Goal: Task Accomplishment & Management: Complete application form

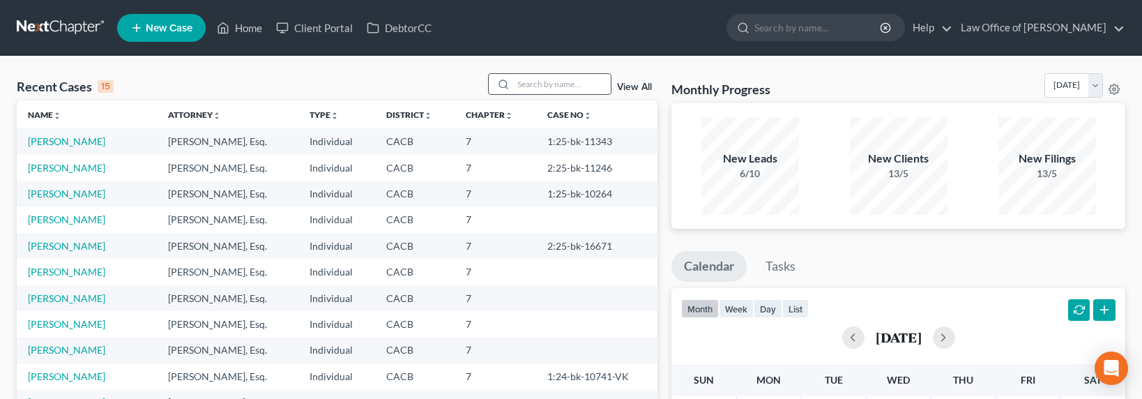
click at [572, 79] on input "search" at bounding box center [562, 84] width 98 height 20
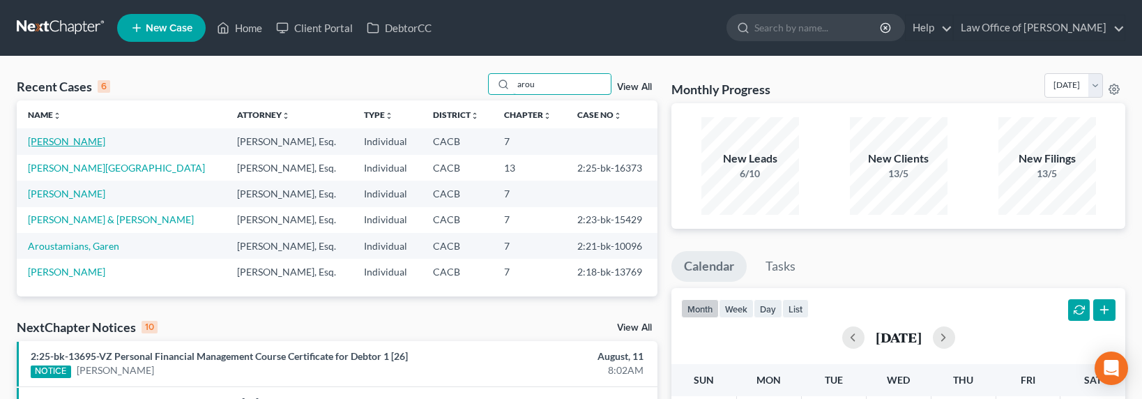
type input "arou"
click at [42, 140] on link "[PERSON_NAME]" at bounding box center [66, 141] width 77 height 12
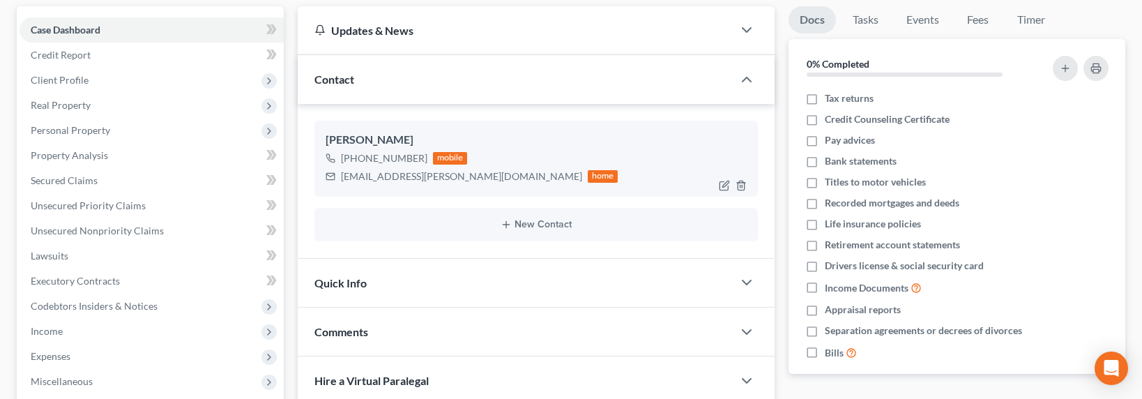
scroll to position [151, 0]
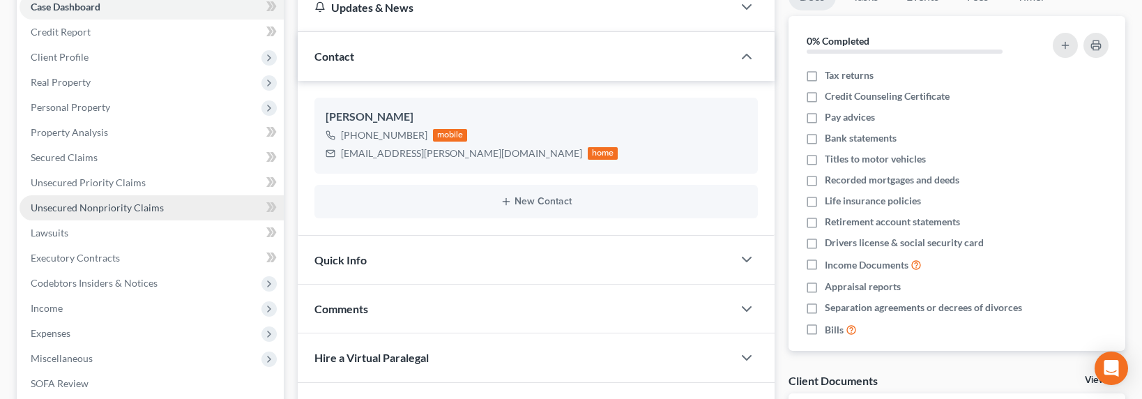
click at [70, 202] on span "Unsecured Nonpriority Claims" at bounding box center [97, 208] width 133 height 12
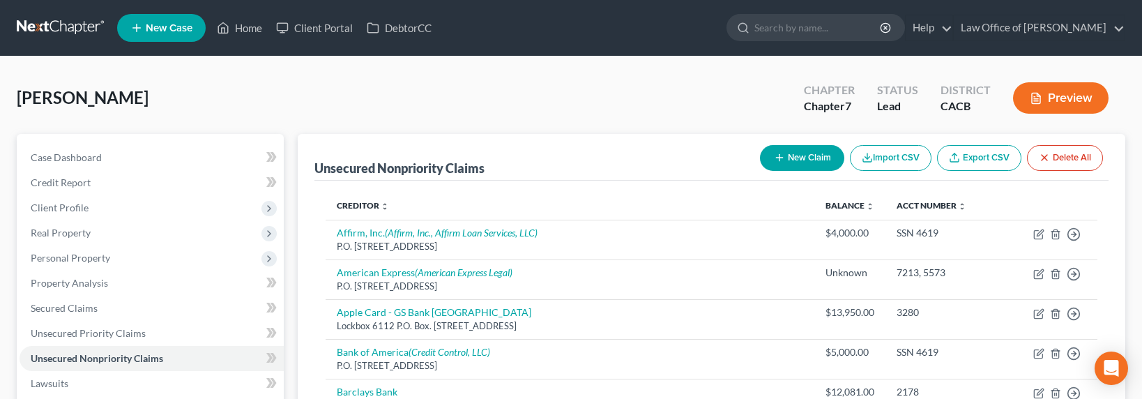
click at [774, 159] on icon "button" at bounding box center [779, 157] width 11 height 11
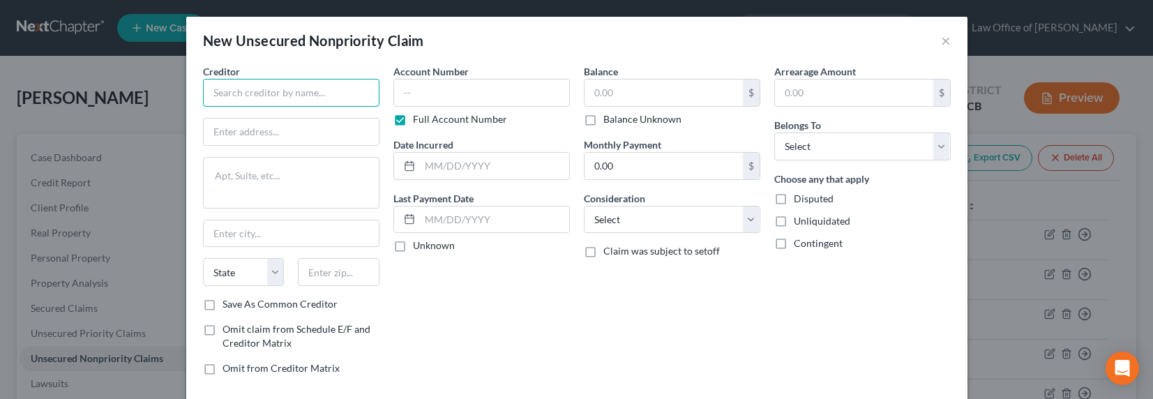
click at [274, 89] on input "text" at bounding box center [291, 93] width 176 height 28
type input "Ghassem Mikhchi"
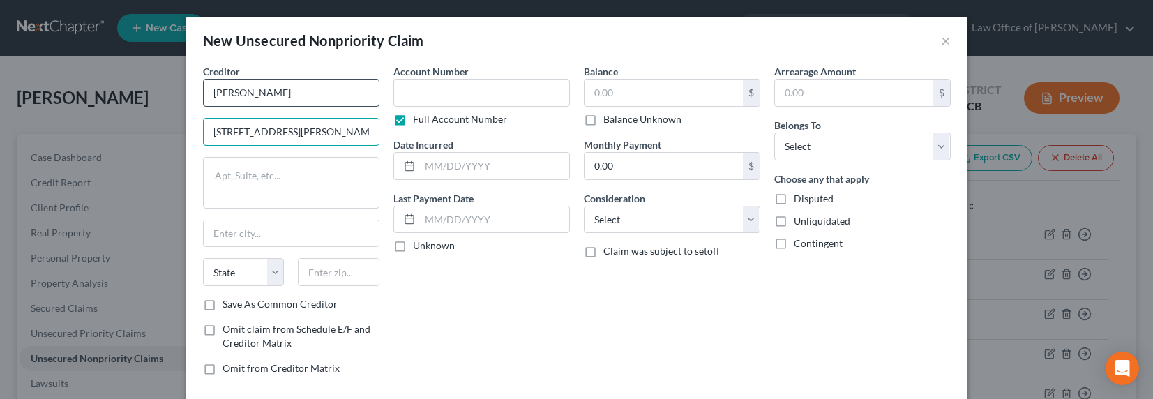
type input "5738 Wilhelmina Ave."
type input "91367"
type input "Woodland Hills"
select select "4"
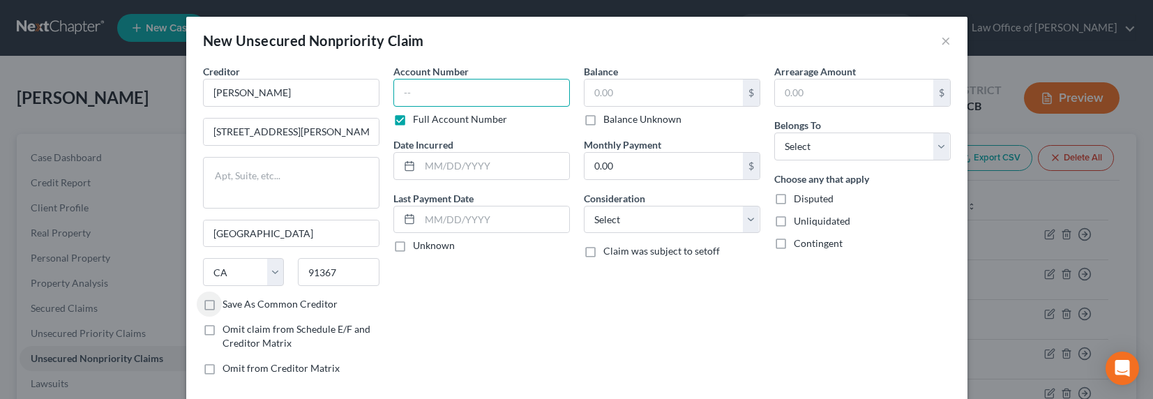
click at [399, 91] on input "text" at bounding box center [481, 93] width 176 height 28
type input "2025SC04826"
type input "2025"
drag, startPoint x: 659, startPoint y: 96, endPoint x: 667, endPoint y: 95, distance: 8.5
click at [665, 95] on input "1,2500" at bounding box center [663, 92] width 158 height 26
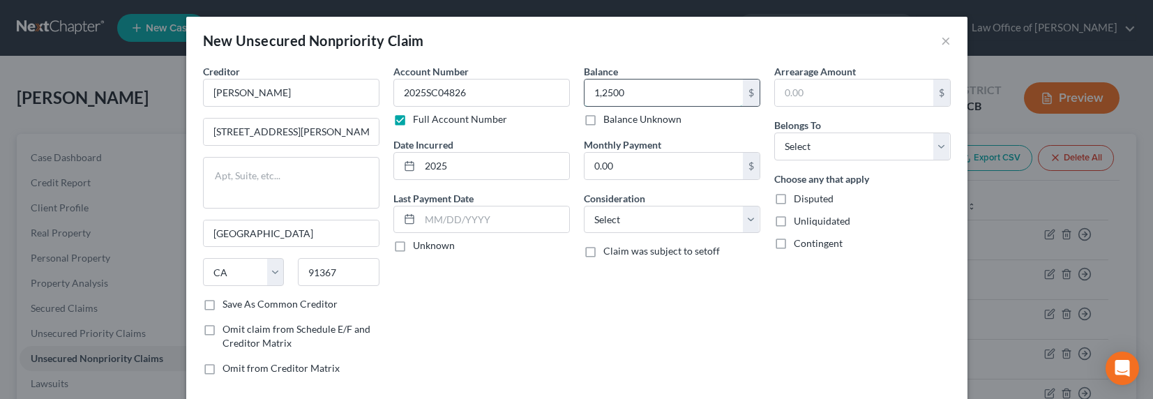
type input "12,500"
click at [902, 144] on select "Select Debtor 1 Only Debtor 2 Only Debtor 1 And Debtor 2 Only At Least One Of T…" at bounding box center [862, 146] width 176 height 28
drag, startPoint x: 638, startPoint y: 223, endPoint x: 637, endPoint y: 230, distance: 7.0
click at [637, 230] on select "Select Cable / Satellite Services Collection Agency Credit Card Debt Debt Couns…" at bounding box center [672, 220] width 176 height 28
click at [883, 145] on select "Select Debtor 1 Only Debtor 2 Only Debtor 1 And Debtor 2 Only At Least One Of T…" at bounding box center [862, 146] width 176 height 28
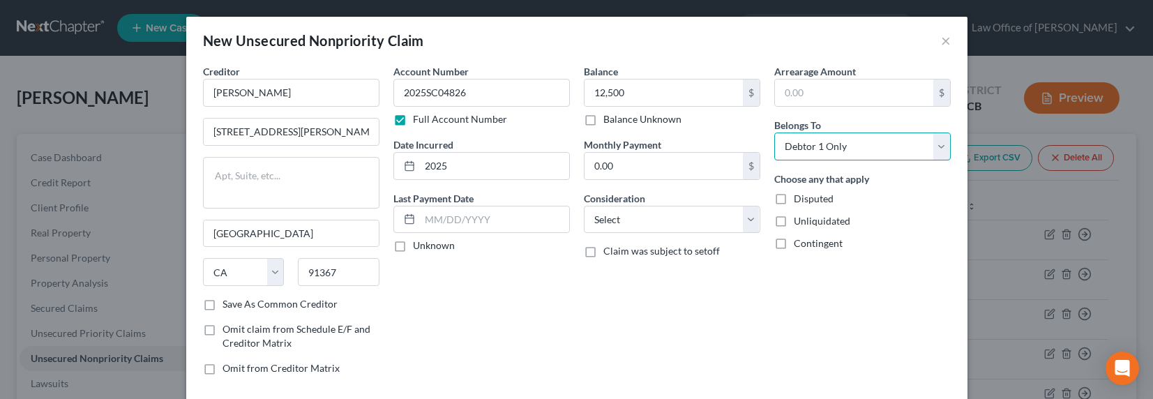
select select "3"
click at [702, 215] on select "Select Cable / Satellite Services Collection Agency Credit Card Debt Debt Couns…" at bounding box center [672, 220] width 176 height 28
select select "14"
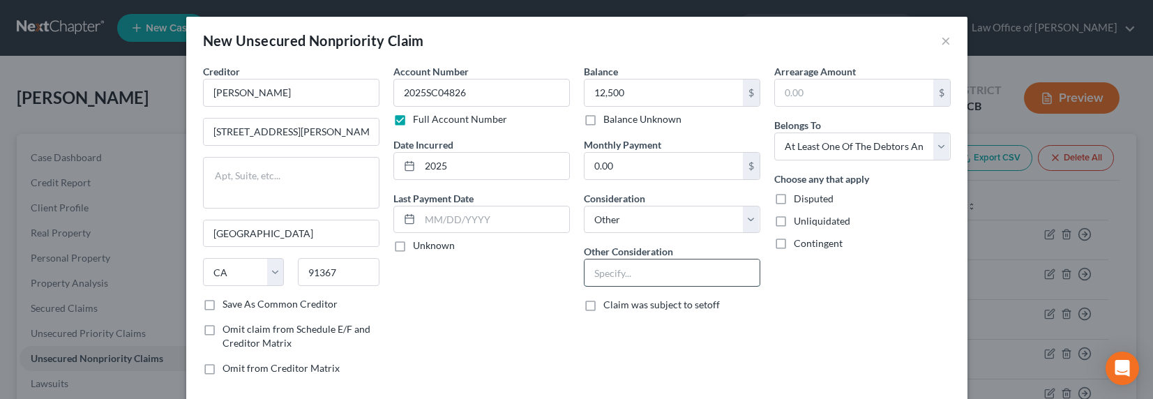
click at [639, 275] on input "text" at bounding box center [671, 272] width 175 height 26
type input "Business Debt"
click at [800, 243] on span "Contingent" at bounding box center [818, 243] width 49 height 12
click at [800, 243] on input "Contingent" at bounding box center [803, 240] width 9 height 9
checkbox input "true"
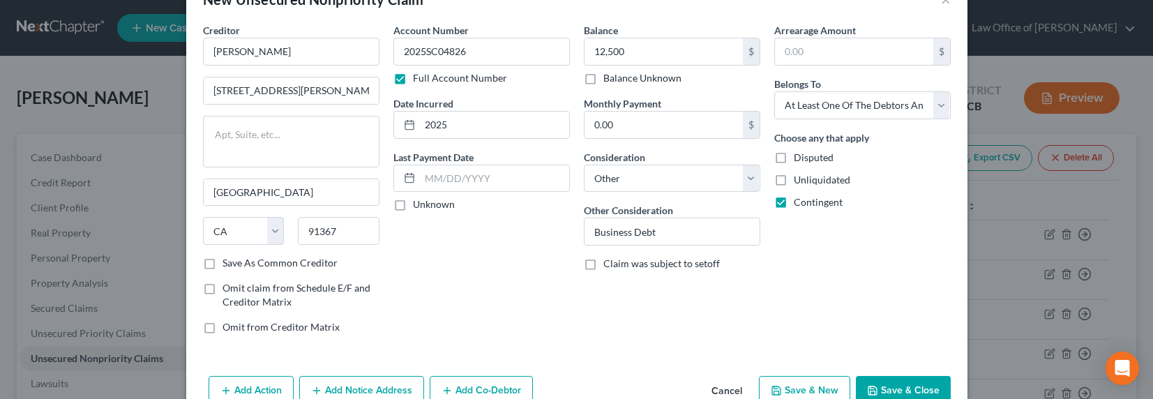
scroll to position [75, 0]
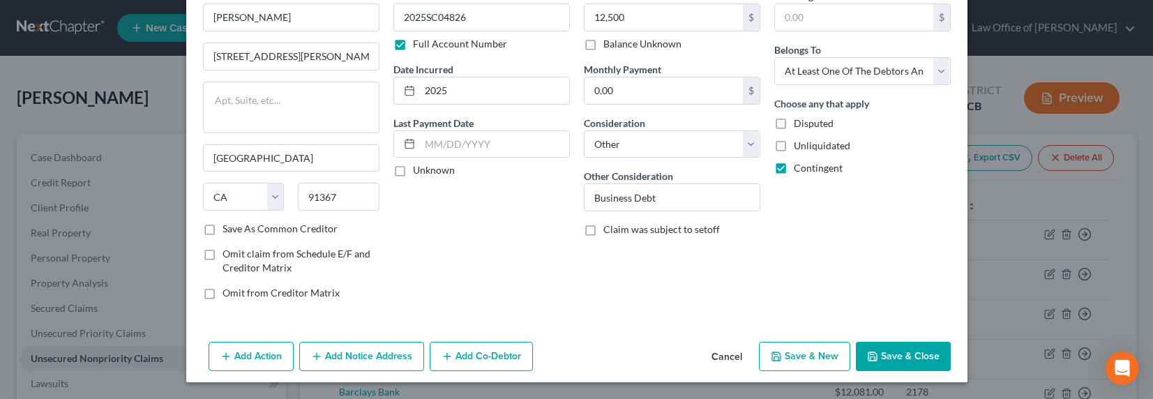
click at [471, 352] on button "Add Co-Debtor" at bounding box center [481, 356] width 103 height 29
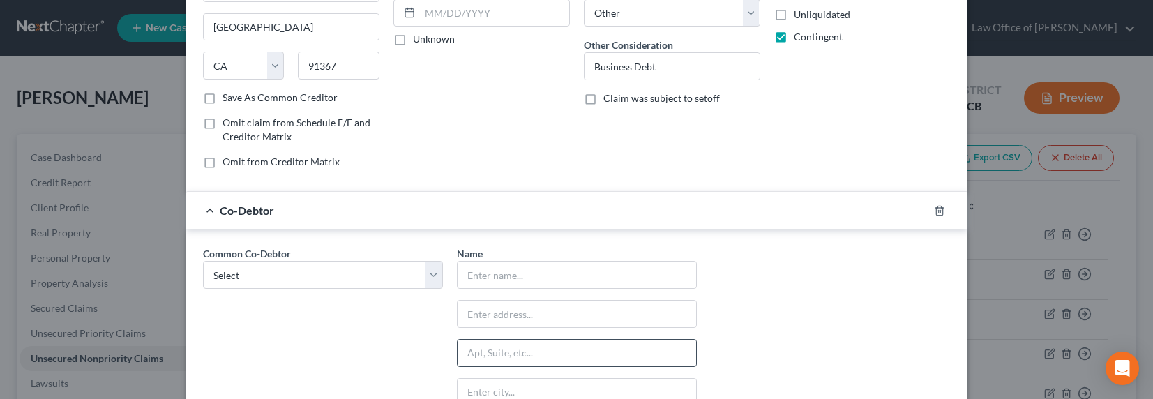
scroll to position [232, 0]
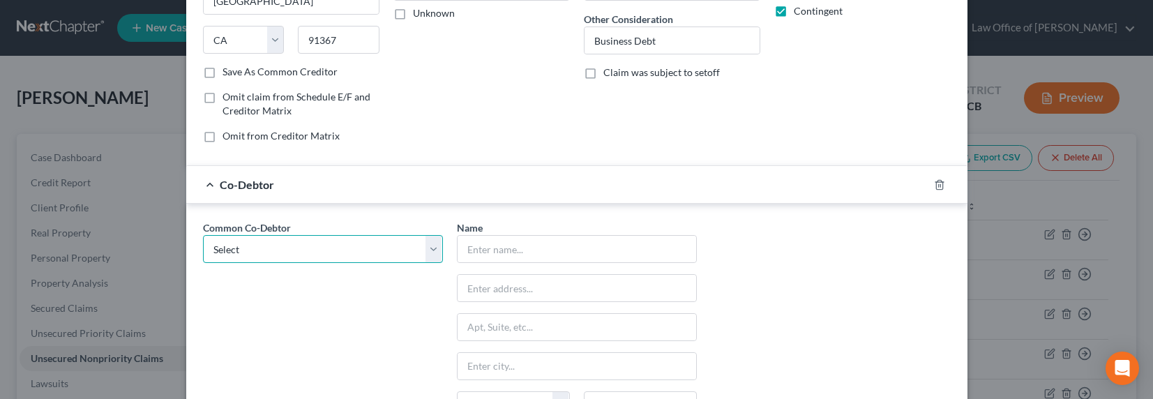
click at [292, 243] on select "Select Armoz Inc. Difensive Inc. Master Group Trading Inc. Ovis Technologies In…" at bounding box center [323, 249] width 240 height 28
select select "4"
type input "Vento Inc."
type input "3125 Mineral Wells Ct."
type input "Simi Valley"
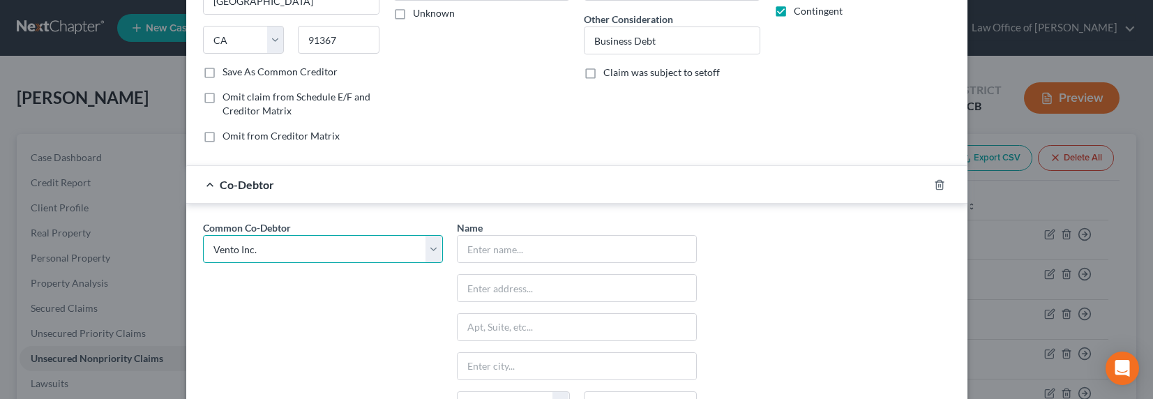
select select "4"
type input "93063"
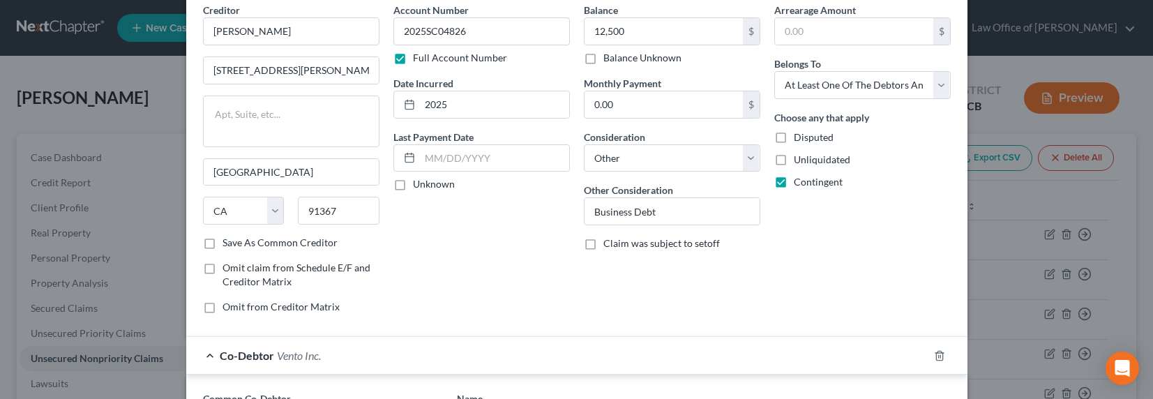
scroll to position [0, 0]
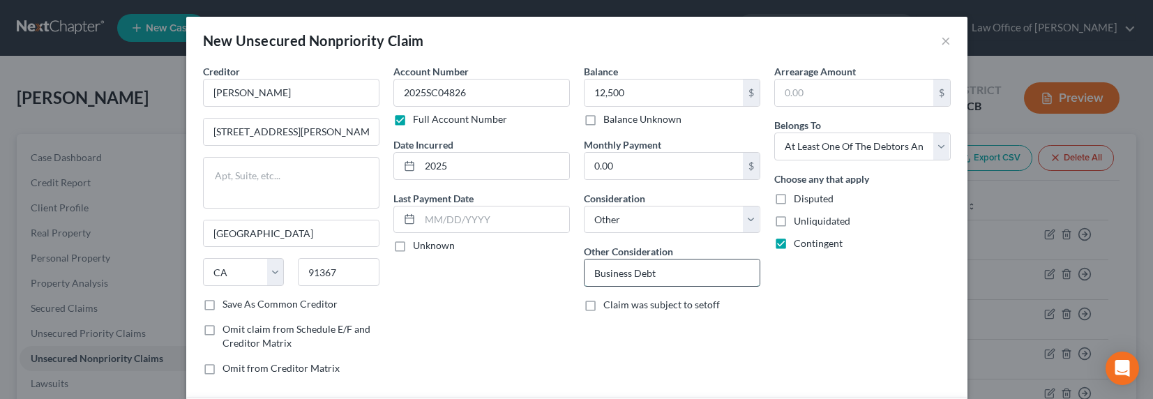
drag, startPoint x: 625, startPoint y: 281, endPoint x: 631, endPoint y: 273, distance: 9.9
click at [625, 281] on input "Business Debt" at bounding box center [671, 272] width 175 height 26
click at [631, 272] on input "Business Debt" at bounding box center [671, 272] width 175 height 26
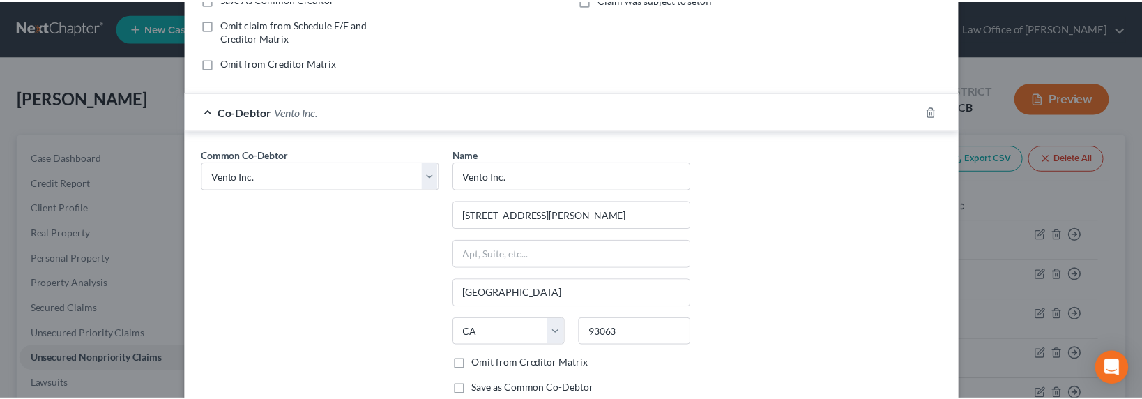
scroll to position [401, 0]
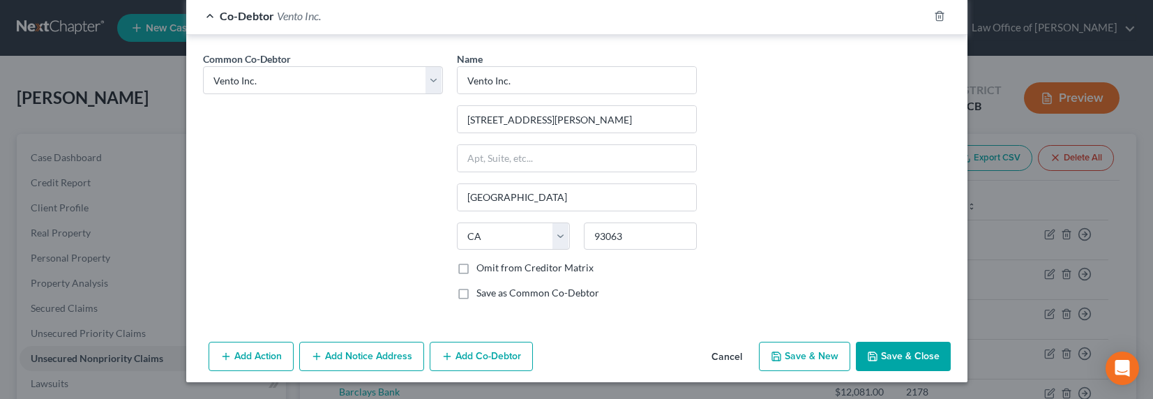
type input "Business / Construction Debt"
click at [931, 354] on button "Save & Close" at bounding box center [903, 356] width 95 height 29
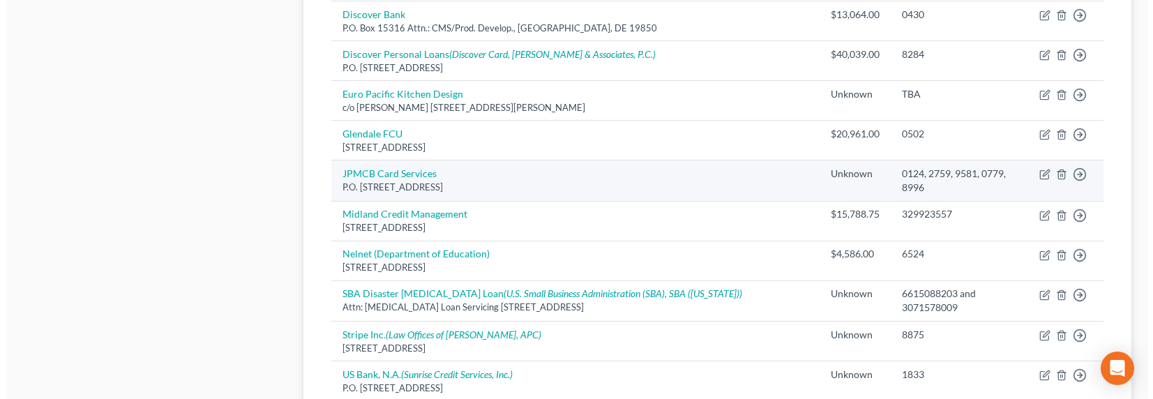
scroll to position [805, 0]
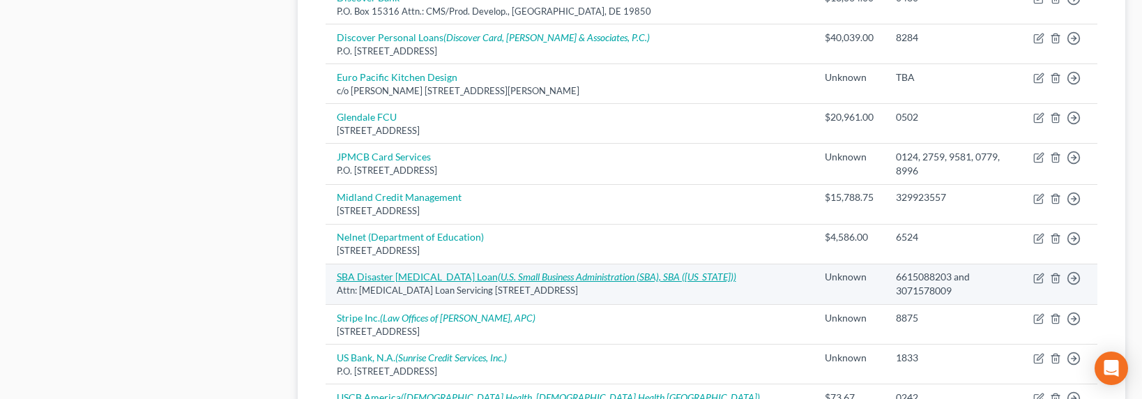
click at [498, 271] on icon "(U.S. Small Business Administration (SBA), SBA (Texas))" at bounding box center [617, 277] width 238 height 12
select select "45"
select select "14"
select select "3"
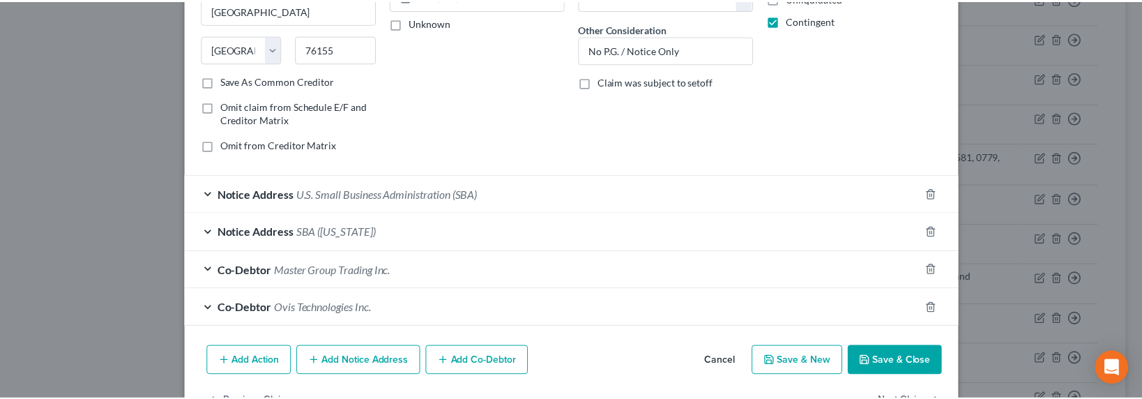
scroll to position [267, 0]
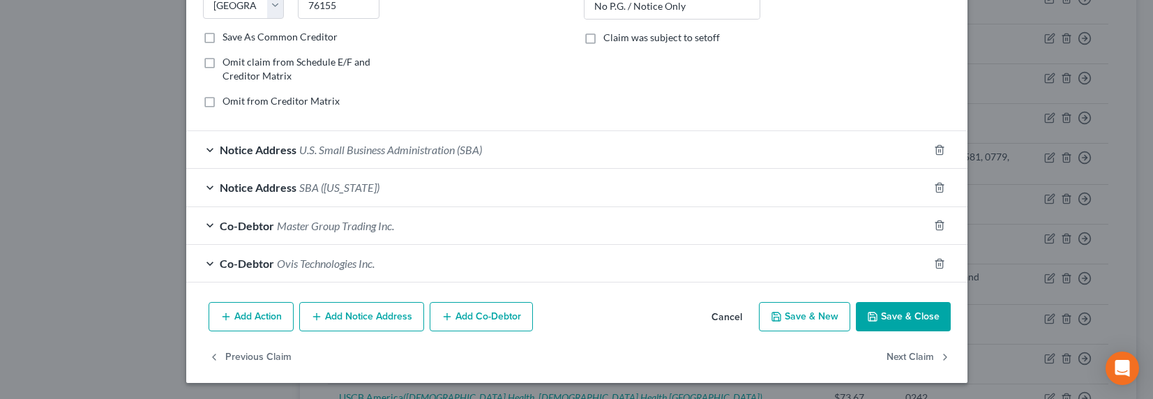
click at [910, 324] on button "Save & Close" at bounding box center [903, 316] width 95 height 29
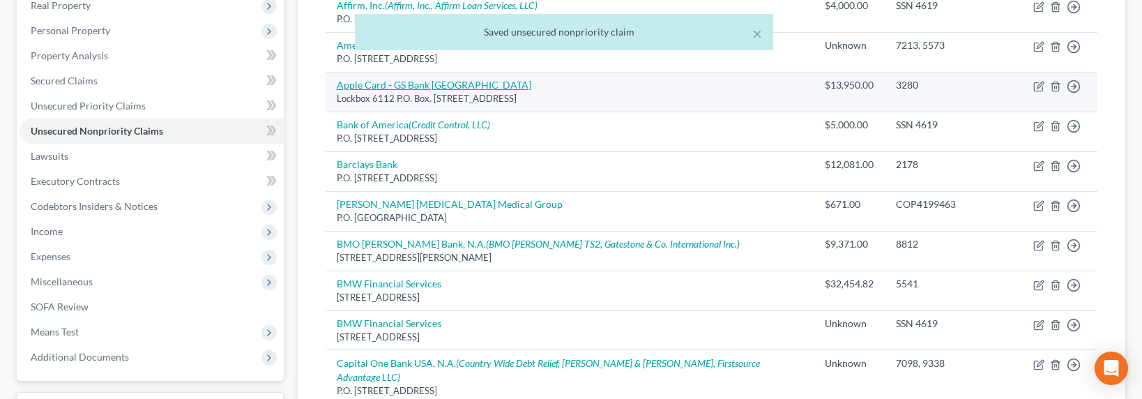
scroll to position [96, 0]
